Goal: Information Seeking & Learning: Learn about a topic

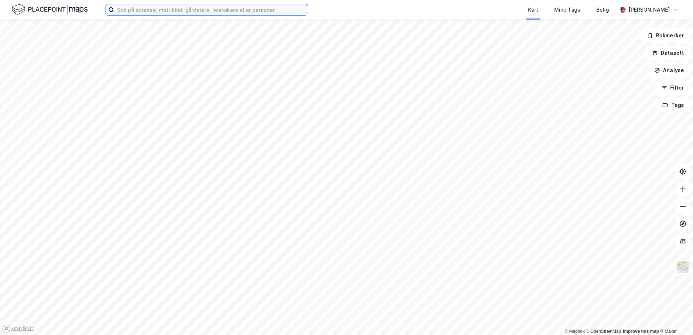
click at [166, 13] on input at bounding box center [210, 9] width 193 height 11
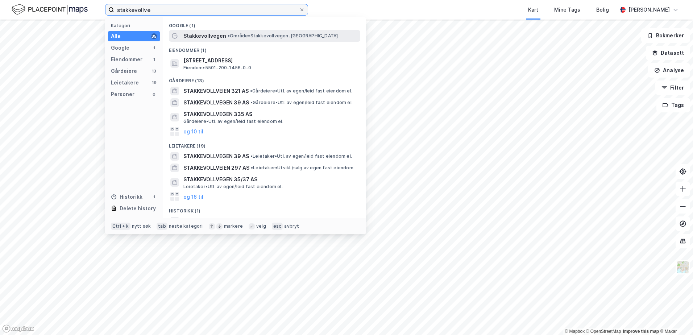
type input "stakkevollve"
click at [202, 33] on span "Stakkevollvegen" at bounding box center [204, 36] width 43 height 9
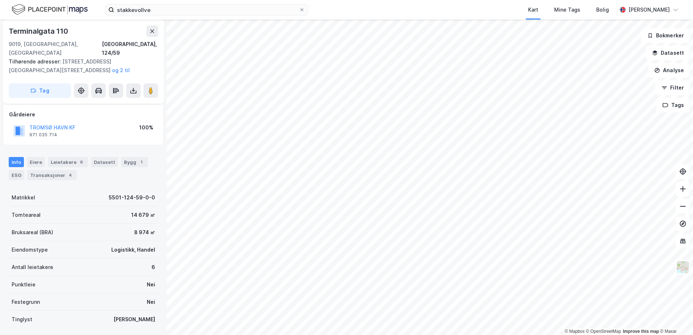
scroll to position [72, 0]
click at [18, 145] on div "ESG" at bounding box center [17, 174] width 16 height 10
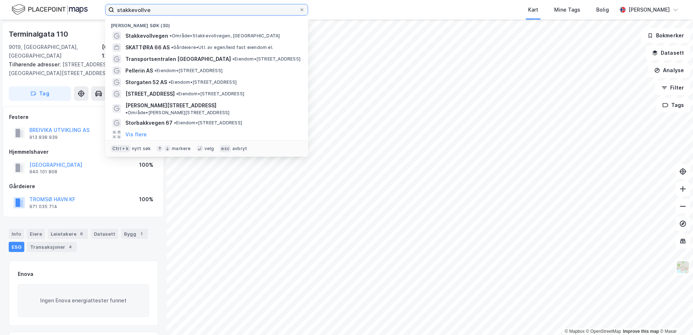
click at [153, 11] on input "stakkevollve" at bounding box center [206, 9] width 185 height 11
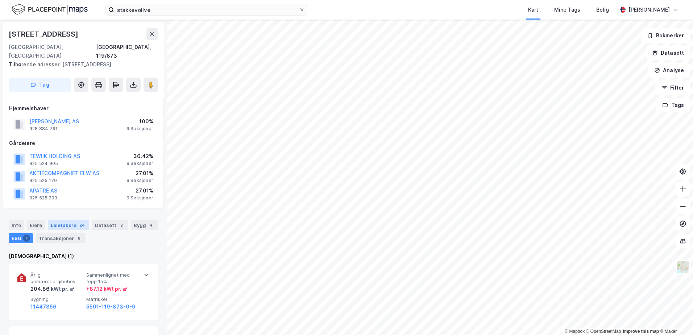
click at [66, 145] on div "Leietakere 24" at bounding box center [68, 225] width 41 height 10
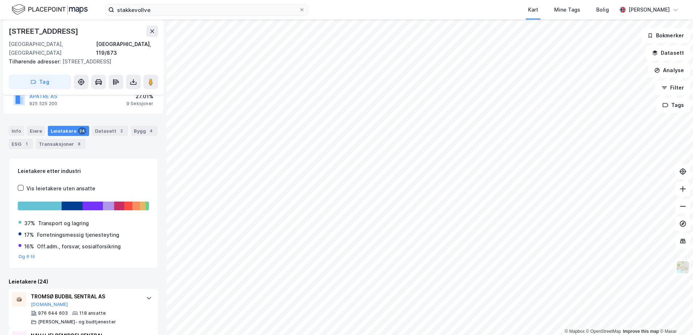
scroll to position [93, 0]
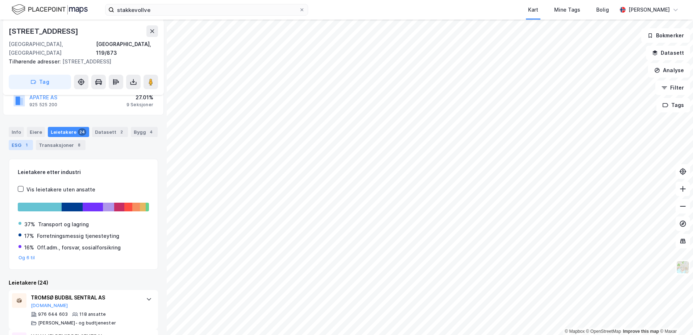
click at [20, 144] on div "ESG 1" at bounding box center [21, 145] width 24 height 10
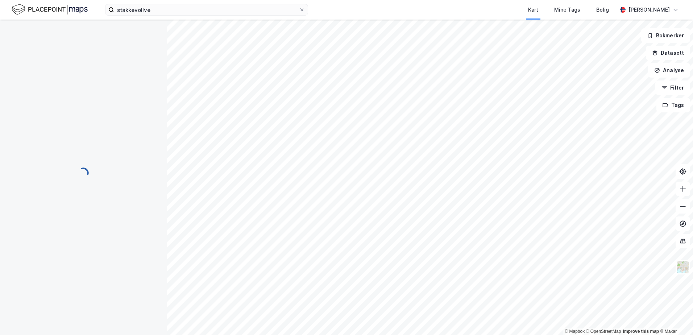
scroll to position [93, 0]
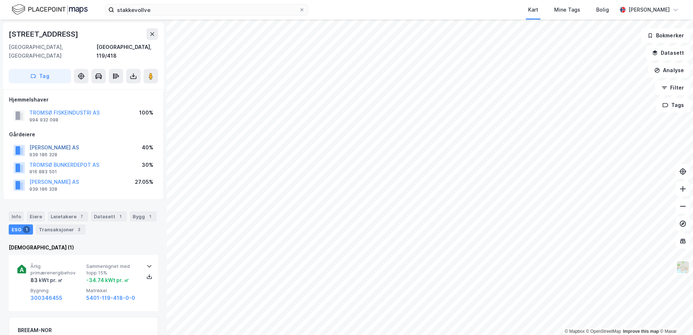
click at [0, 0] on button "[PERSON_NAME] AS" at bounding box center [0, 0] width 0 height 0
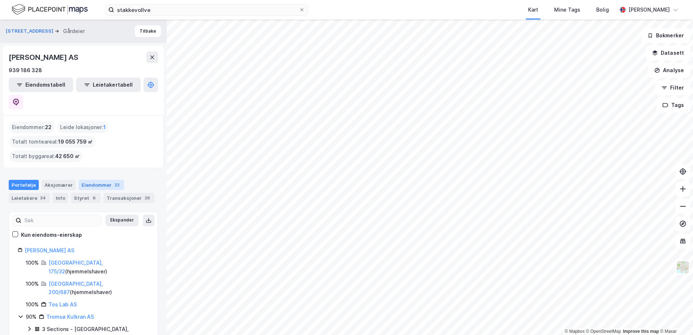
click at [102, 145] on div "Eiendommer 22" at bounding box center [101, 185] width 45 height 10
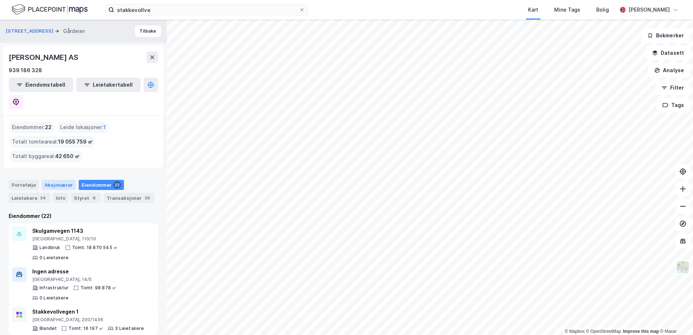
click at [52, 145] on div "Aksjonærer" at bounding box center [59, 185] width 34 height 10
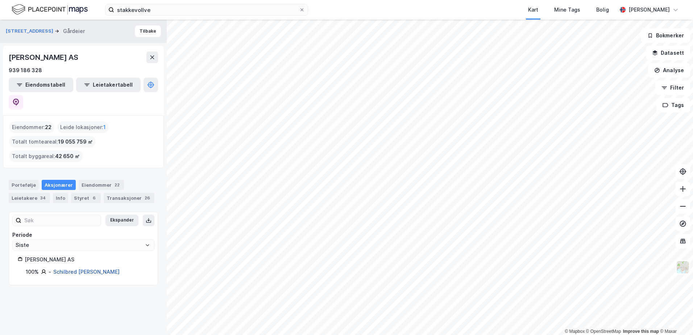
click at [83, 145] on link "Schilbred [PERSON_NAME]" at bounding box center [86, 271] width 66 height 6
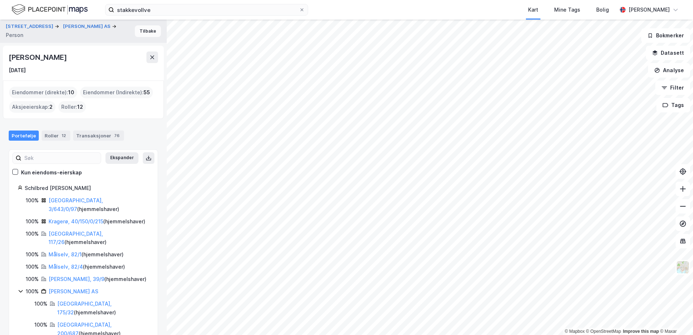
click at [146, 34] on button "Tilbake" at bounding box center [148, 31] width 26 height 12
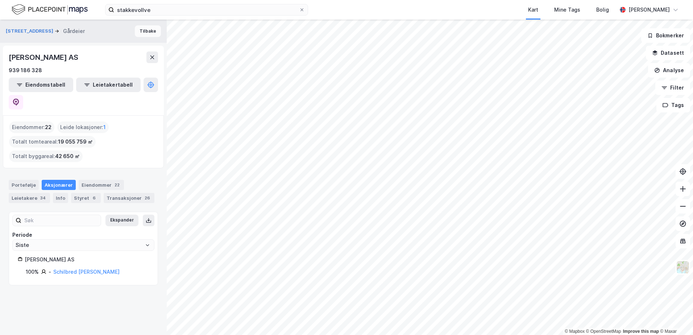
click at [135, 33] on button "Tilbake" at bounding box center [148, 31] width 26 height 12
